Goal: Information Seeking & Learning: Learn about a topic

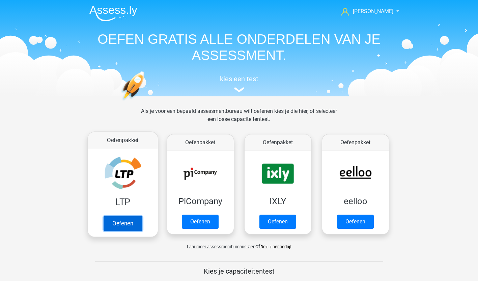
click at [130, 221] on link "Oefenen" at bounding box center [122, 223] width 38 height 15
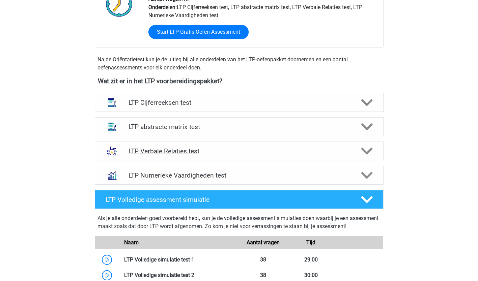
scroll to position [195, 0]
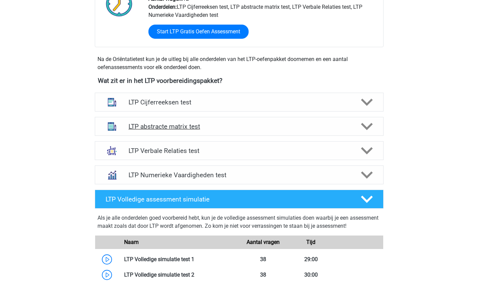
click at [237, 127] on h4 "LTP abstracte matrix test" at bounding box center [239, 127] width 221 height 8
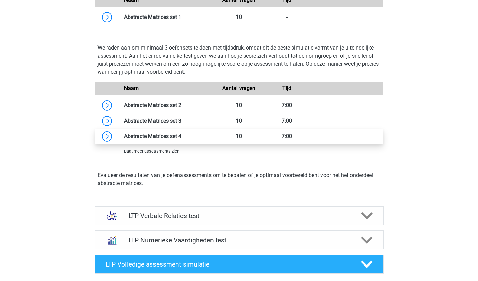
scroll to position [490, 0]
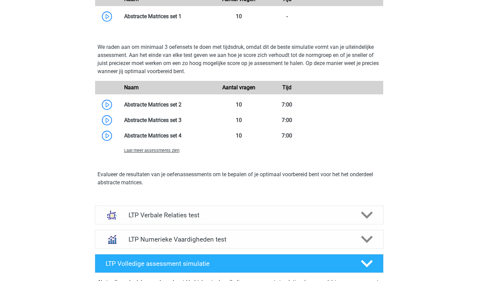
click at [157, 153] on span "Laat meer assessments zien" at bounding box center [151, 150] width 55 height 5
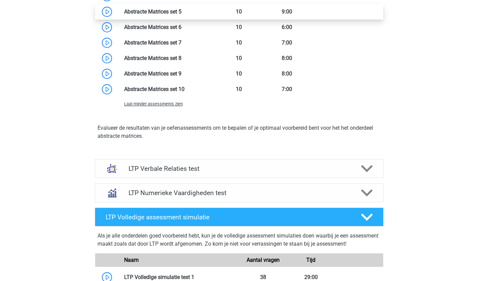
scroll to position [631, 0]
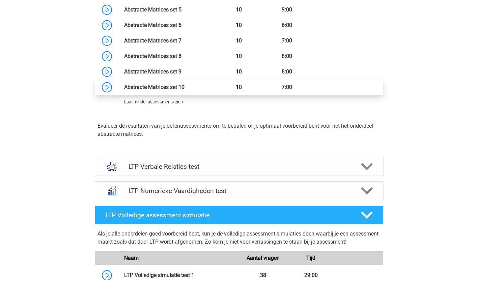
click at [185, 85] on link at bounding box center [185, 87] width 0 height 6
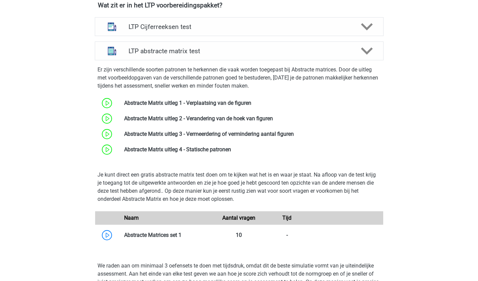
scroll to position [271, 0]
